Goal: Check status: Check status

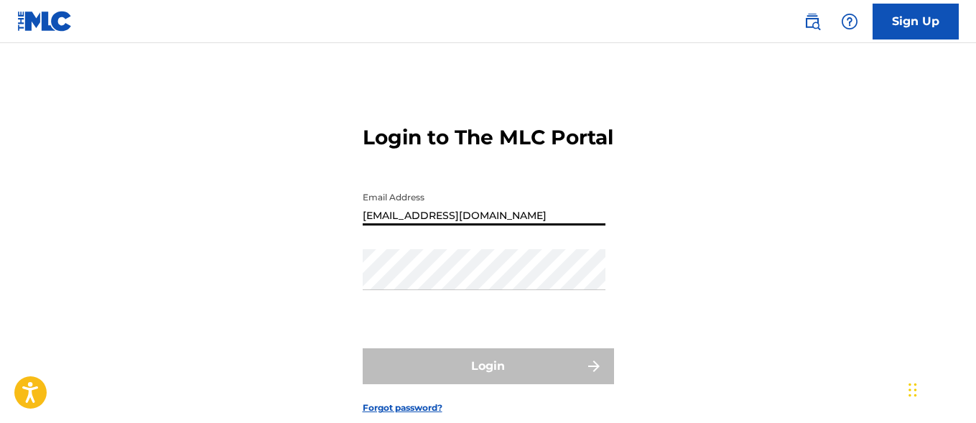
type input "[EMAIL_ADDRESS][DOMAIN_NAME]"
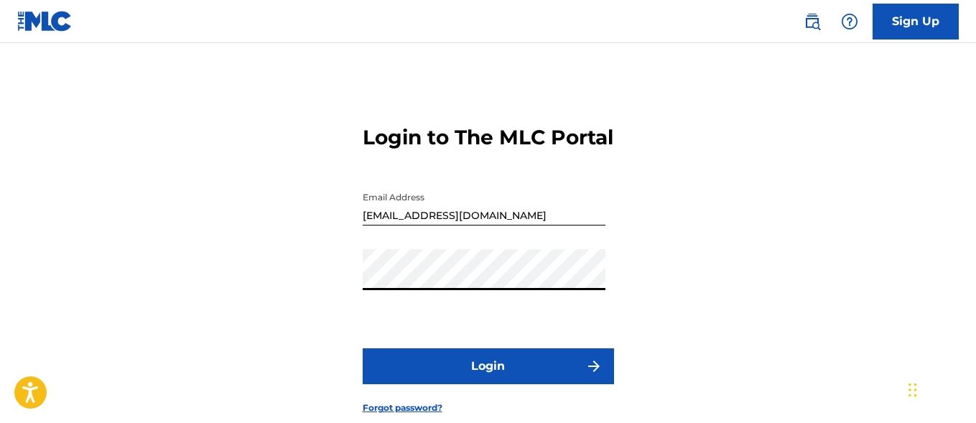
click at [488, 384] on button "Login" at bounding box center [488, 366] width 251 height 36
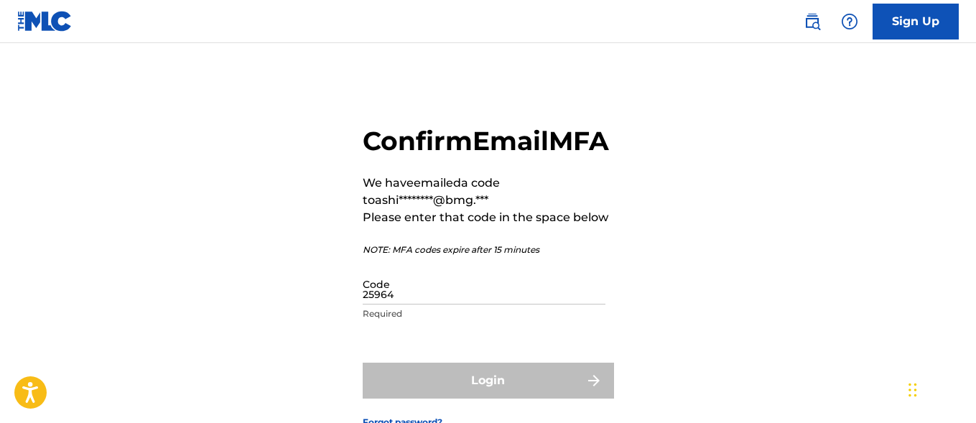
type input "259644"
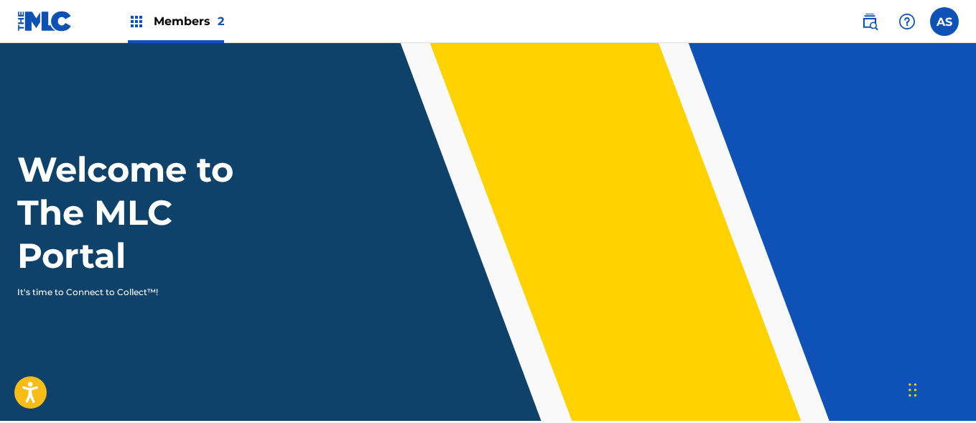
click at [136, 22] on img at bounding box center [136, 21] width 17 height 17
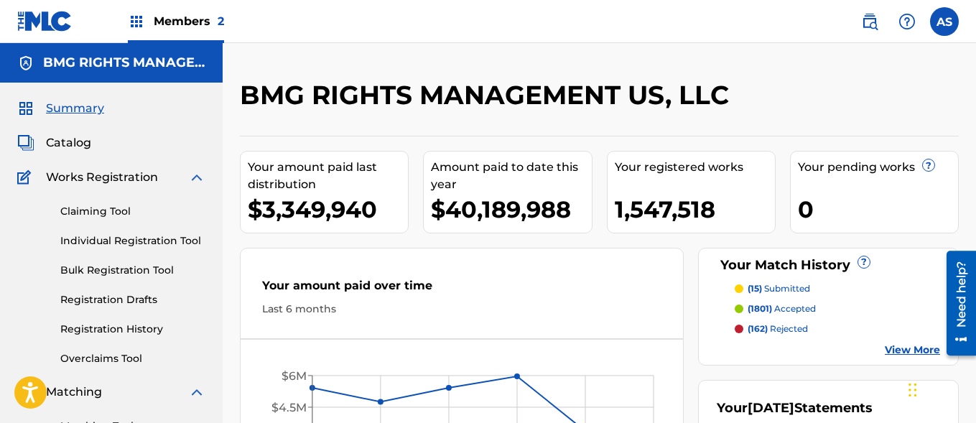
scroll to position [312, 0]
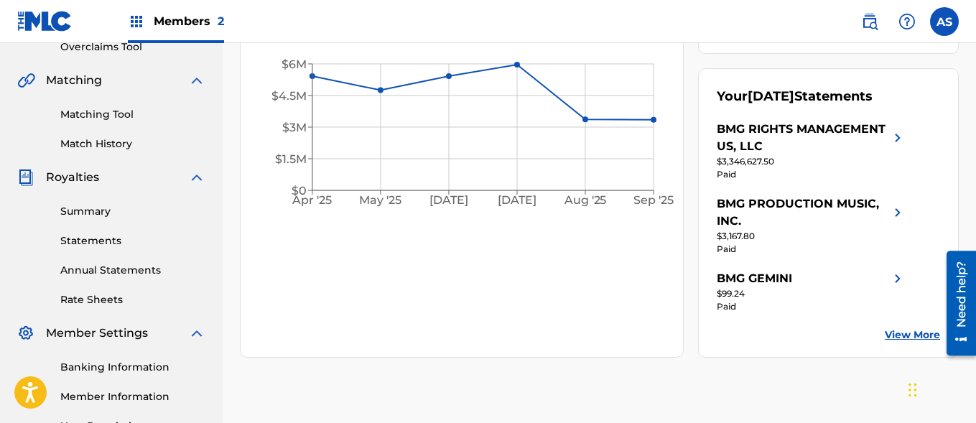
click at [133, 211] on link "Summary" at bounding box center [132, 211] width 145 height 15
